Goal: Transaction & Acquisition: Book appointment/travel/reservation

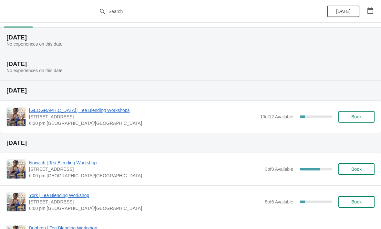
scroll to position [12, 0]
click at [371, 12] on icon "button" at bounding box center [370, 10] width 6 height 6
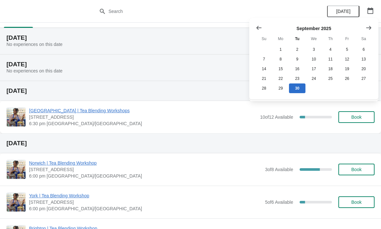
click at [375, 30] on button "Show next month, October 2025" at bounding box center [369, 28] width 12 height 12
click at [368, 33] on button "Show next month, November 2025" at bounding box center [369, 28] width 12 height 12
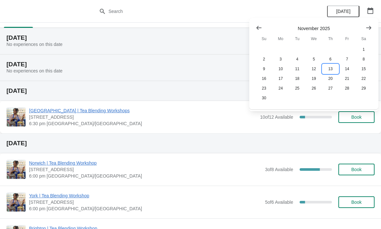
click at [332, 71] on button "13" at bounding box center [330, 69] width 16 height 10
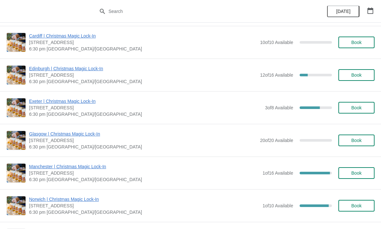
scroll to position [207, 0]
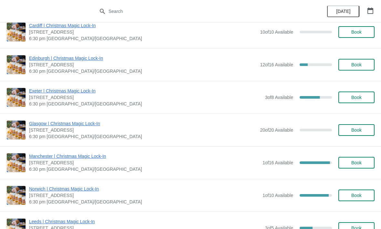
click at [352, 165] on span "Book" at bounding box center [357, 162] width 10 height 5
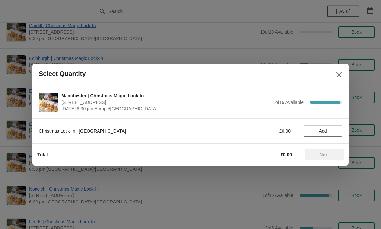
click at [325, 130] on span "Add" at bounding box center [323, 130] width 8 height 5
click at [335, 128] on icon at bounding box center [334, 130] width 7 height 7
click at [336, 130] on icon at bounding box center [334, 130] width 7 height 7
click at [339, 128] on div "3" at bounding box center [323, 130] width 39 height 7
click at [337, 132] on icon at bounding box center [334, 130] width 7 height 7
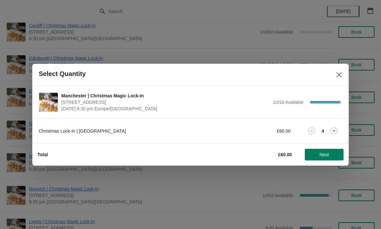
click at [343, 131] on div "Christmas Lock-In | [GEOGRAPHIC_DATA] £60.00 4" at bounding box center [190, 130] width 317 height 25
click at [336, 128] on icon at bounding box center [334, 130] width 7 height 7
click at [325, 155] on span "Next" at bounding box center [324, 154] width 9 height 5
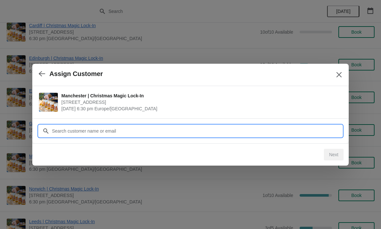
click at [213, 132] on input "Customer" at bounding box center [197, 131] width 291 height 12
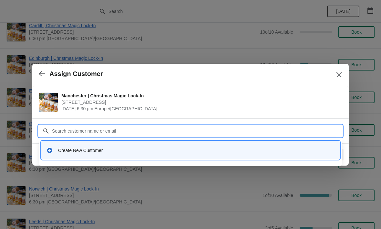
click at [176, 156] on div "Create New Customer" at bounding box center [190, 149] width 293 height 13
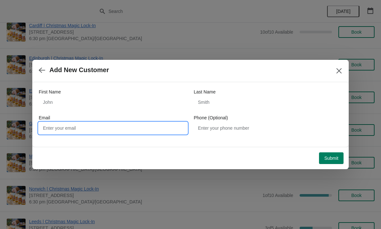
click at [58, 129] on input "Email" at bounding box center [113, 128] width 149 height 12
click at [50, 97] on input "First Name" at bounding box center [113, 102] width 149 height 12
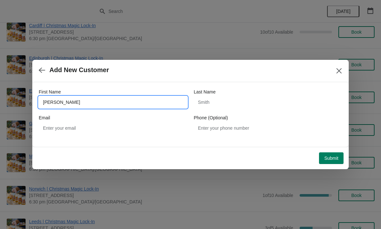
type input "[PERSON_NAME]"
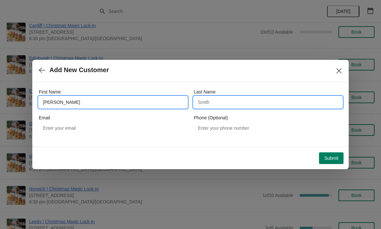
click at [264, 99] on input "Last Name" at bounding box center [268, 102] width 149 height 12
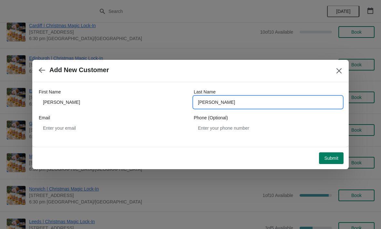
type input "[PERSON_NAME]"
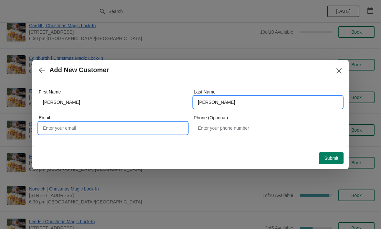
click at [87, 129] on input "Email" at bounding box center [113, 128] width 149 height 12
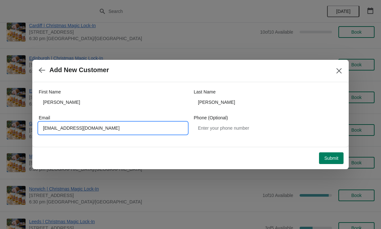
type input "[EMAIL_ADDRESS][DOMAIN_NAME]"
click at [323, 153] on button "Submit" at bounding box center [331, 158] width 25 height 12
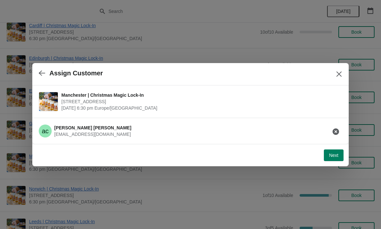
click at [335, 156] on span "Next" at bounding box center [333, 155] width 9 height 5
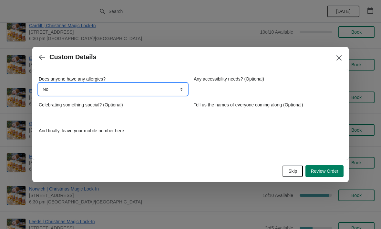
click at [68, 85] on select "No Yes, nuts Yes, wheat Yes, other" at bounding box center [113, 89] width 149 height 12
select select "Yes, other"
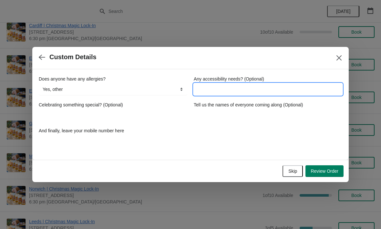
click at [230, 90] on input "Any accessibility needs? (Optional)" at bounding box center [268, 89] width 149 height 12
type input "A"
type input "one person no oat milk, one caffeine free"
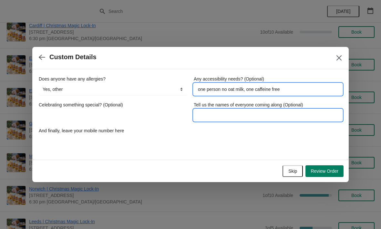
click at [245, 117] on input "Tell us the names of everyone coming along (Optional)" at bounding box center [268, 115] width 149 height 12
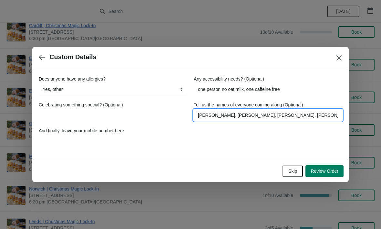
type input "[PERSON_NAME], [PERSON_NAME], [PERSON_NAME], [PERSON_NAME]"
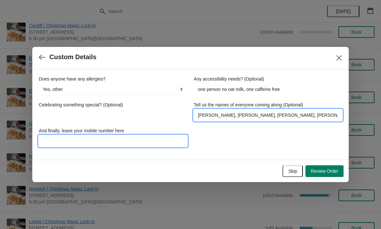
click at [174, 144] on input "And finally, leave your mobile number here" at bounding box center [113, 141] width 149 height 12
